Goal: Transaction & Acquisition: Purchase product/service

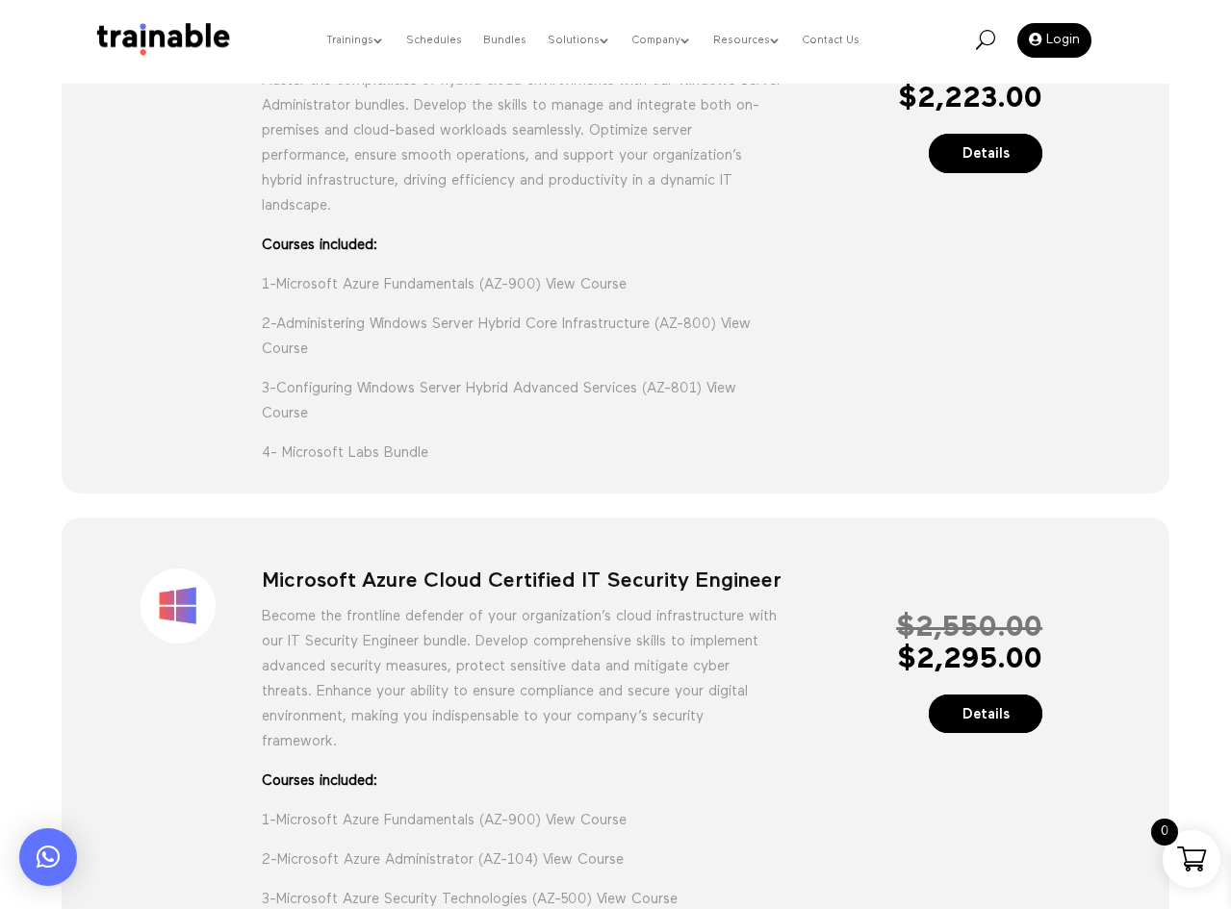
scroll to position [674, 0]
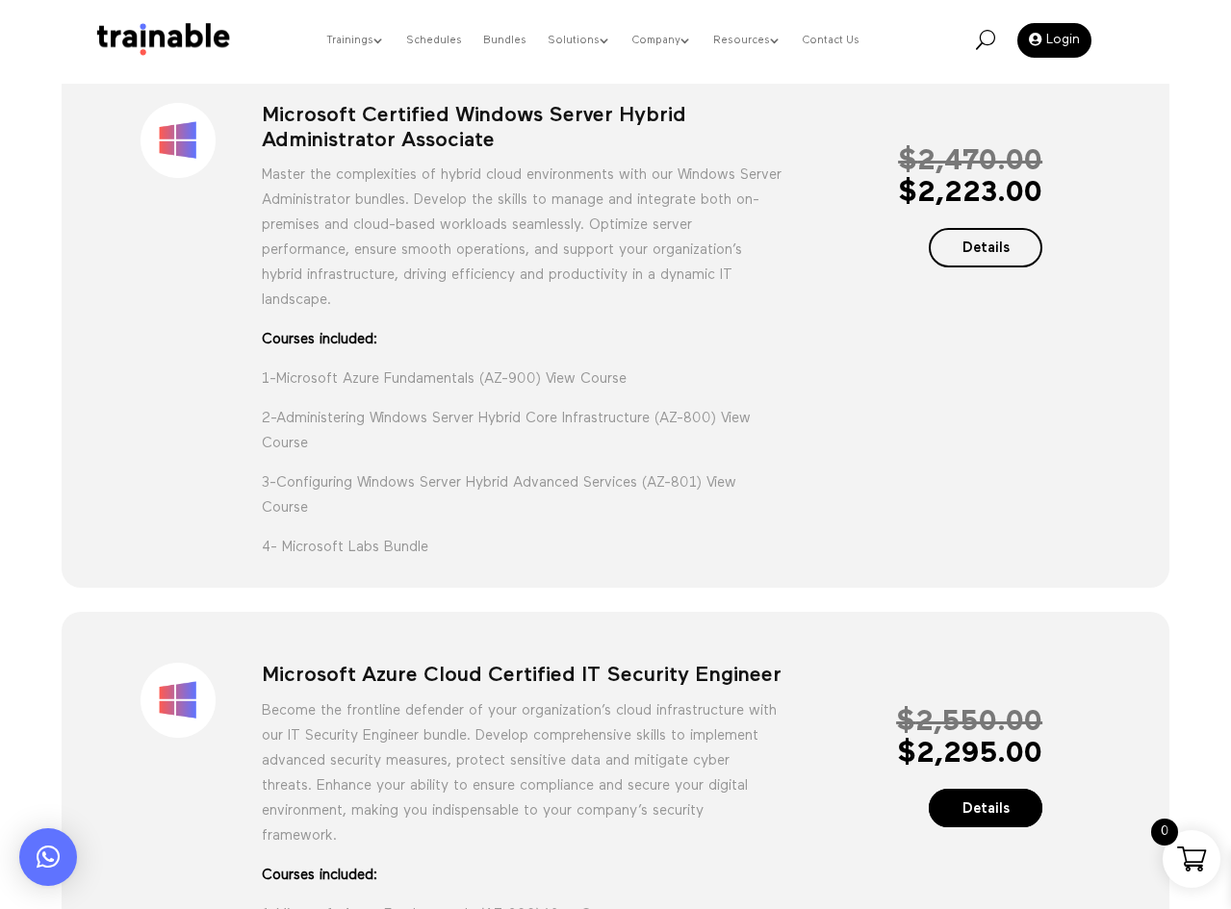
click at [999, 259] on link "Details" at bounding box center [985, 247] width 114 height 39
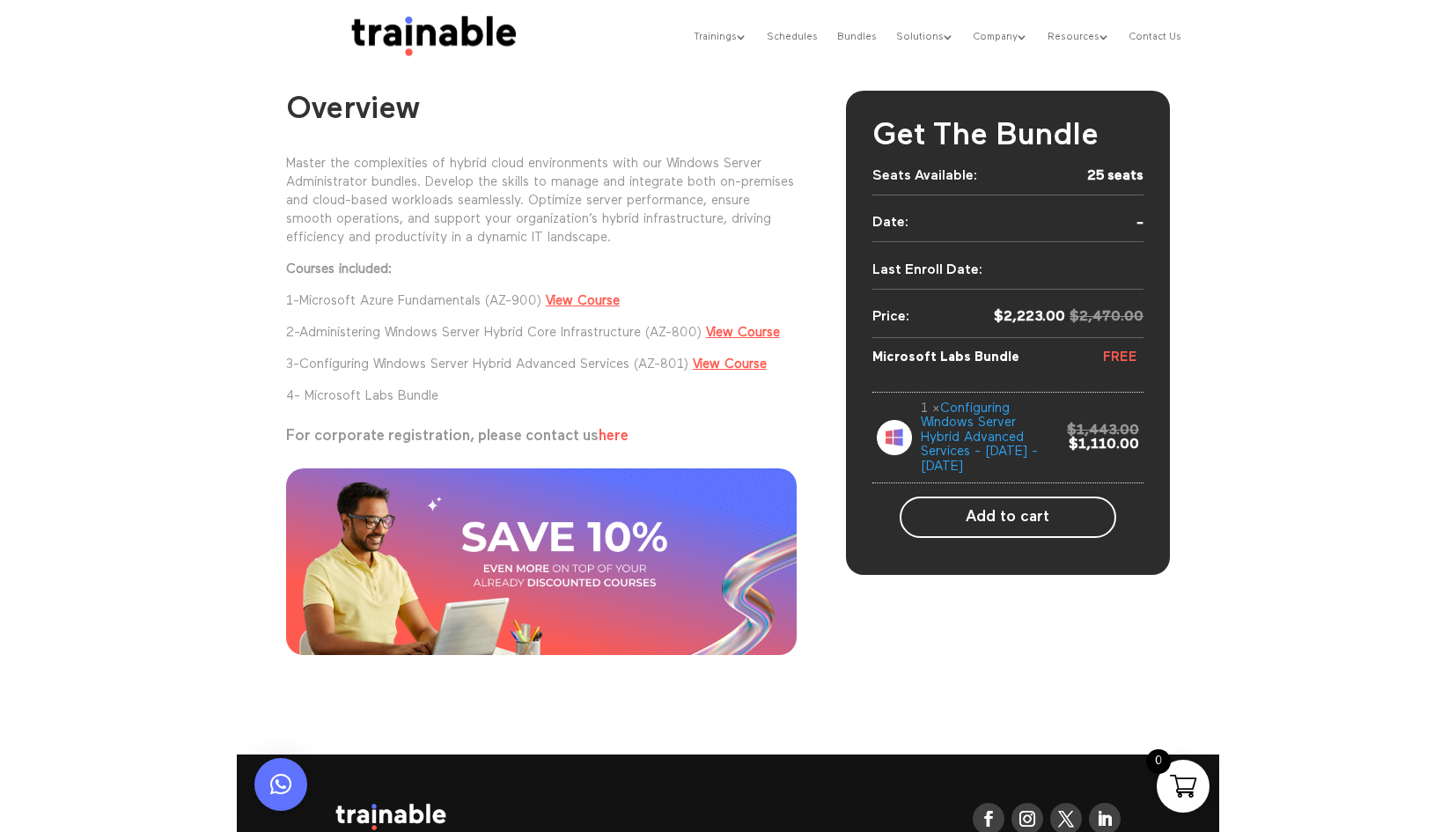
scroll to position [175, 0]
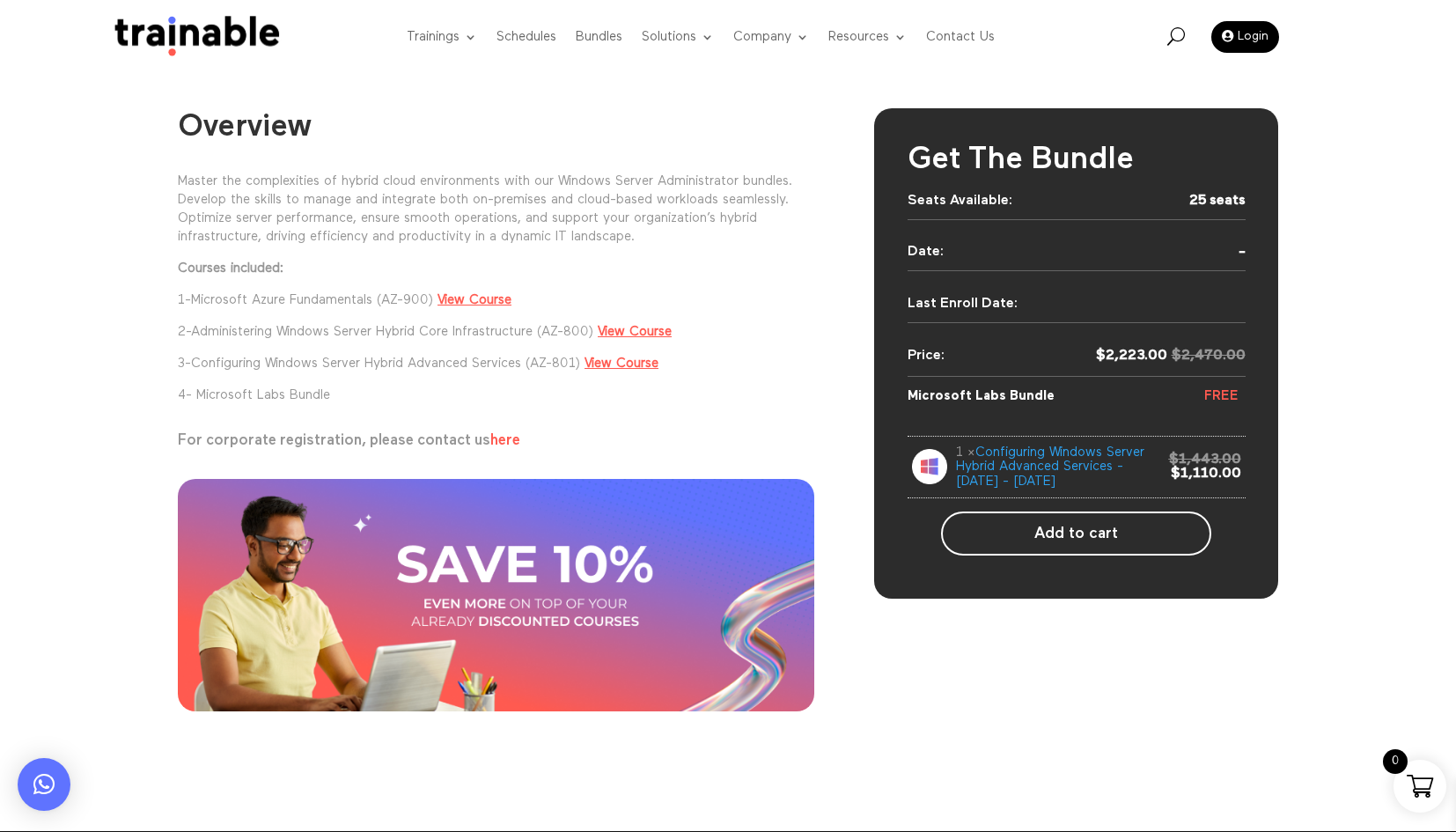
click at [1042, 467] on div "1 × Configuring Windows Server Hybrid Advanced Services - [DATE] - [DATE]" at bounding box center [1055, 468] width 198 height 44
drag, startPoint x: 1235, startPoint y: 485, endPoint x: 859, endPoint y: 450, distance: 377.6
click at [859, 450] on div "Overview Master the complexities of hybrid cloud environments with our Windows …" at bounding box center [728, 420] width 1101 height 629
click at [1126, 437] on div "Overview Master the complexities of hybrid cloud environments with our Windows …" at bounding box center [728, 463] width 1456 height 735
click at [1126, 435] on div "Get The Bundle Seats Available: 25 seats Date: - Last Enroll Date: $ 2,470.00 $…" at bounding box center [1076, 353] width 404 height 492
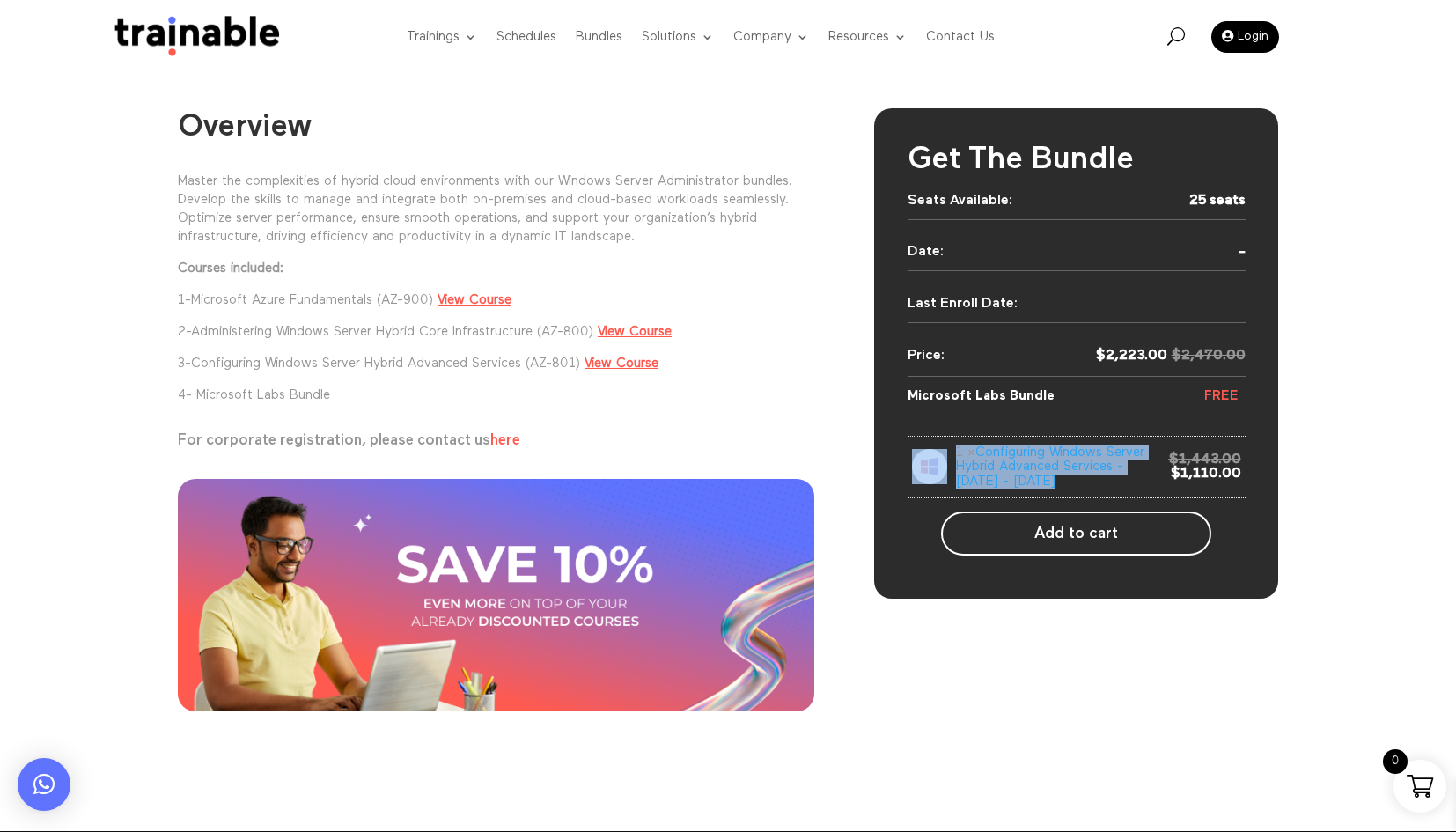
click at [1096, 440] on div "1 × Configuring Windows Server Hybrid Advanced Services - 9/2/2024 - 9/5/2024 2…" at bounding box center [1076, 468] width 338 height 62
